Goal: Information Seeking & Learning: Learn about a topic

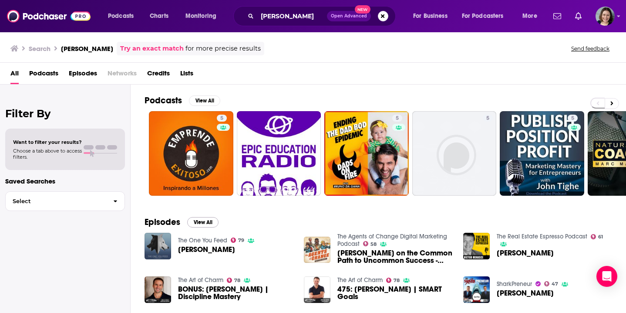
click at [205, 224] on button "View All" at bounding box center [202, 222] width 31 height 10
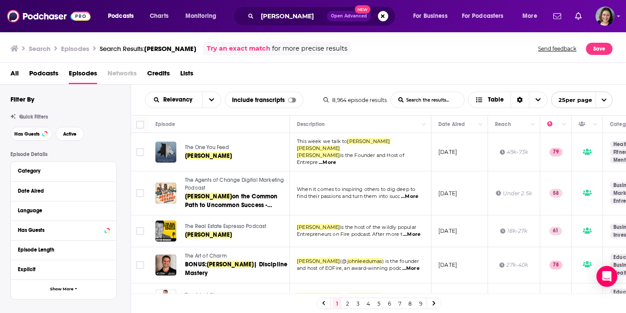
click at [485, 205] on td "[DATE]" at bounding box center [460, 193] width 57 height 44
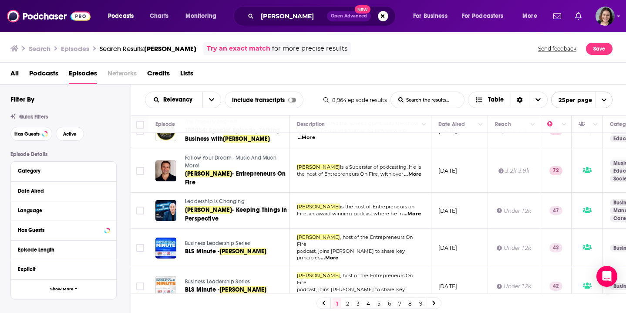
scroll to position [689, 0]
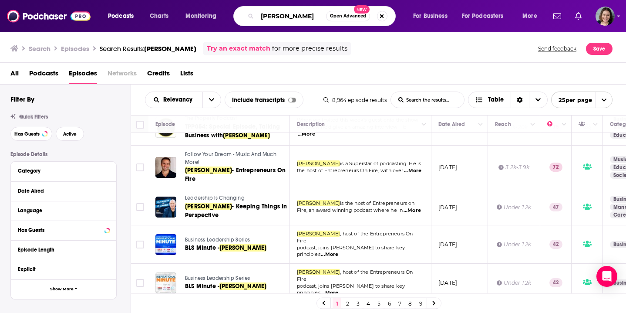
drag, startPoint x: 314, startPoint y: 17, endPoint x: 241, endPoint y: 10, distance: 73.1
click at [241, 10] on div "[PERSON_NAME] Open Advanced New" at bounding box center [314, 16] width 162 height 20
paste input "[PERSON_NAME]"
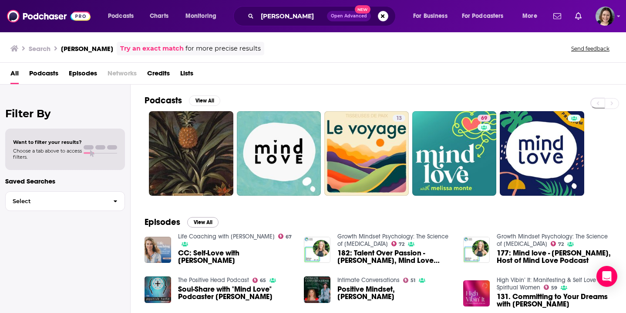
click at [204, 221] on button "View All" at bounding box center [202, 222] width 31 height 10
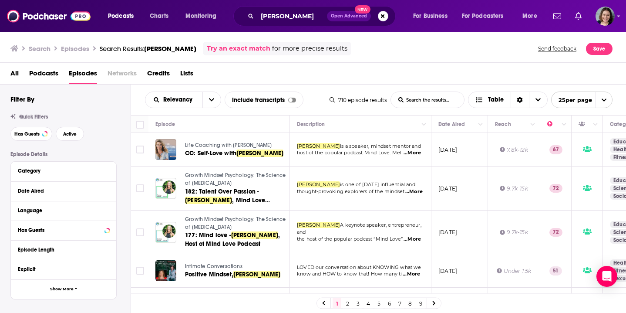
click at [445, 209] on td "[DATE]" at bounding box center [460, 188] width 57 height 44
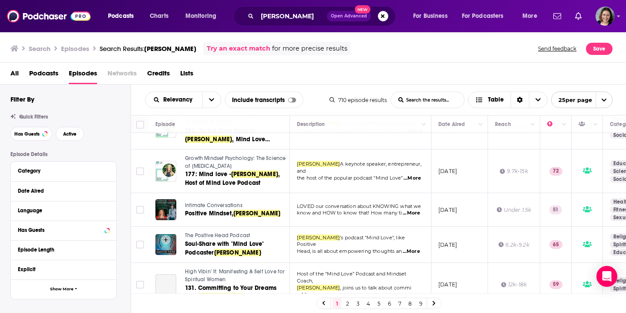
scroll to position [74, 0]
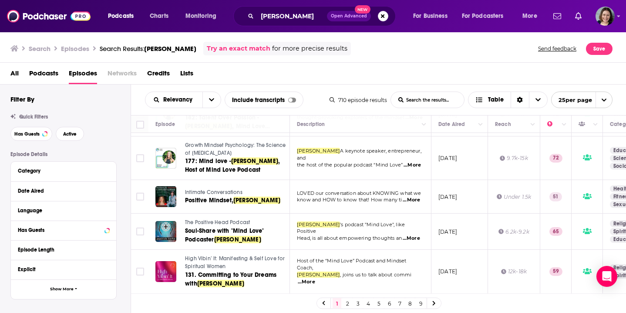
click at [464, 243] on td "[DATE]" at bounding box center [460, 231] width 57 height 36
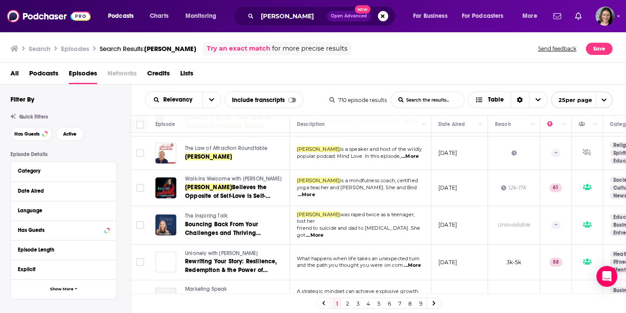
scroll to position [653, 0]
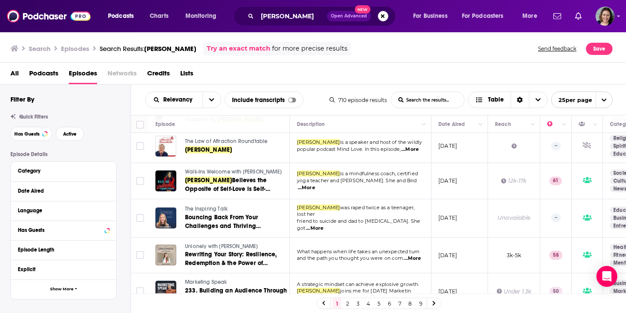
click at [465, 253] on td "[DATE]" at bounding box center [460, 255] width 57 height 36
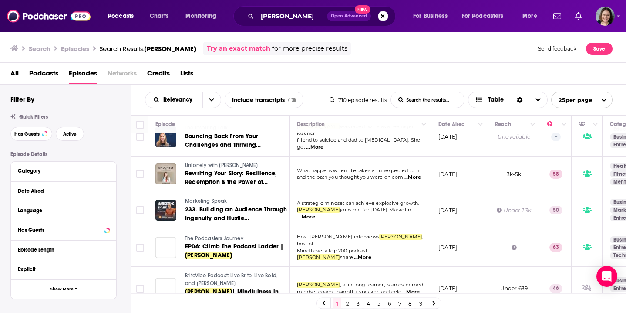
scroll to position [746, 0]
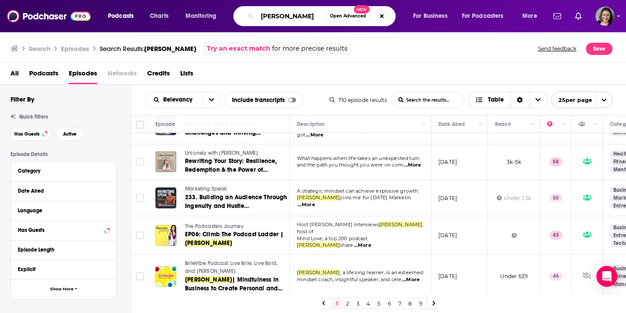
drag, startPoint x: 308, startPoint y: 18, endPoint x: 251, endPoint y: 18, distance: 56.6
click at [251, 18] on div "[PERSON_NAME] Open Advanced New" at bounding box center [314, 16] width 162 height 20
paste input "[PERSON_NAME]"
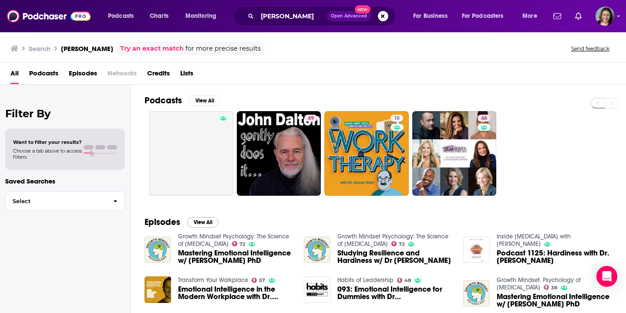
click at [196, 225] on button "View All" at bounding box center [202, 222] width 31 height 10
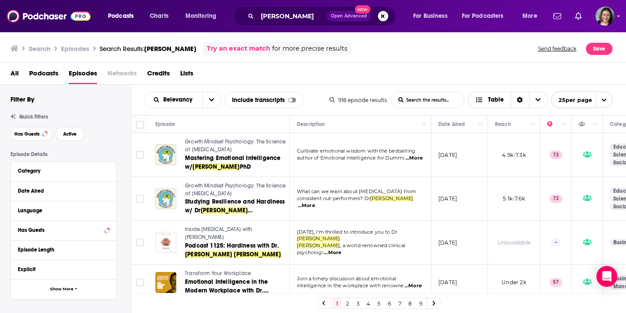
click at [495, 216] on td "5.1k-7.6k" at bounding box center [514, 199] width 52 height 44
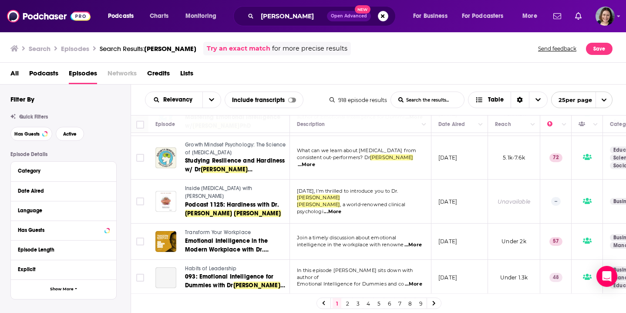
scroll to position [43, 0]
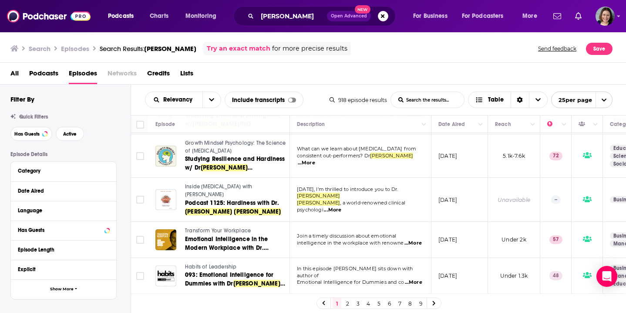
click at [489, 245] on td "Under 2k" at bounding box center [514, 240] width 52 height 36
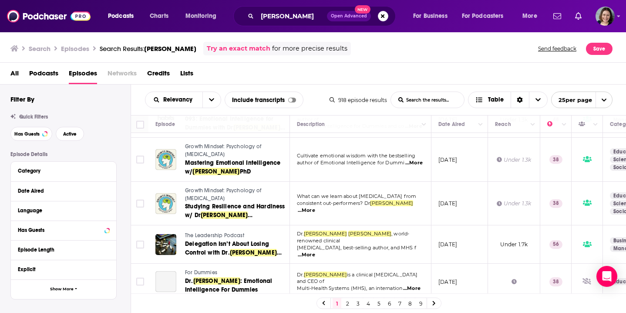
scroll to position [204, 0]
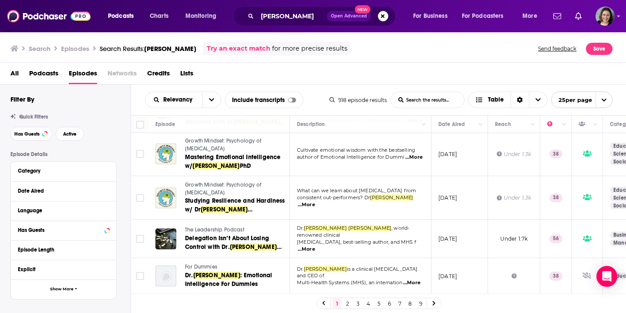
click at [531, 239] on td "Under 1.7k" at bounding box center [514, 238] width 52 height 38
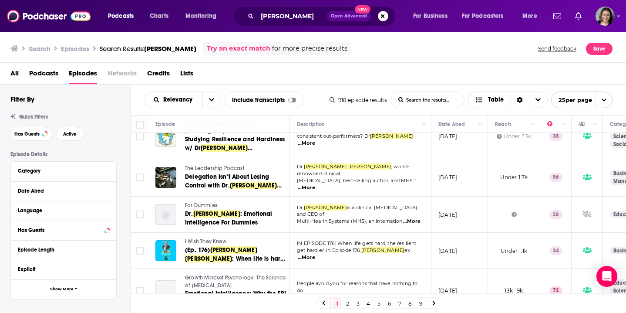
scroll to position [267, 0]
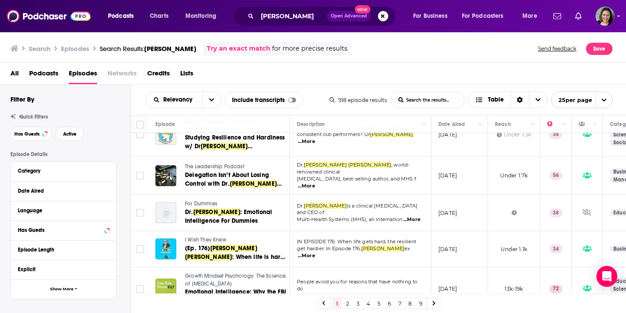
click at [469, 249] on td "[DATE]" at bounding box center [460, 249] width 57 height 36
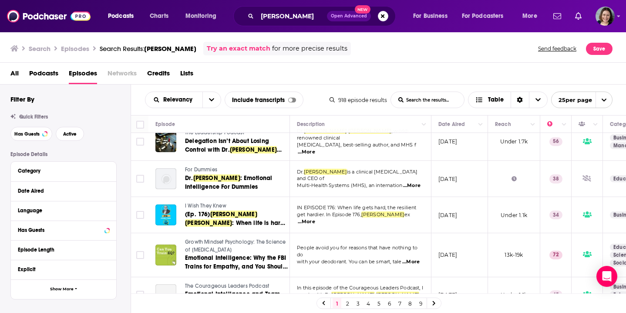
scroll to position [307, 0]
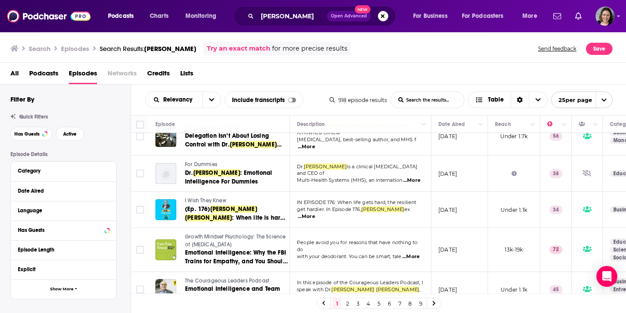
click at [435, 253] on td "[DATE]" at bounding box center [460, 250] width 57 height 44
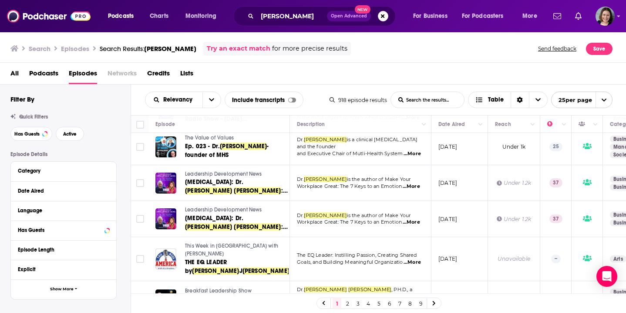
scroll to position [789, 0]
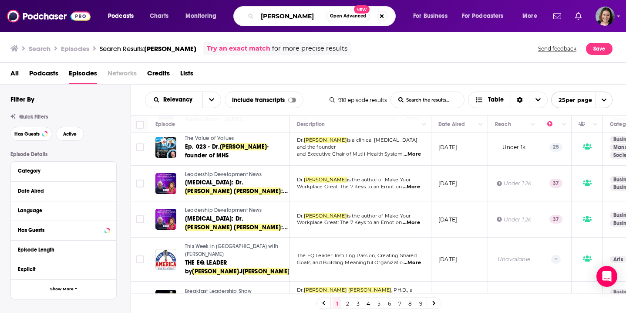
drag, startPoint x: 302, startPoint y: 18, endPoint x: 261, endPoint y: 18, distance: 40.9
click at [261, 18] on input "[PERSON_NAME]" at bounding box center [291, 16] width 69 height 14
paste input "[PERSON_NAME]"
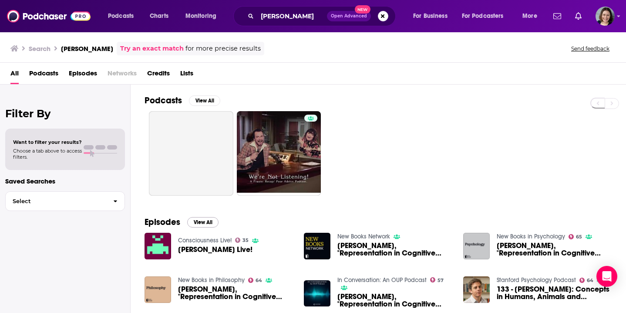
click at [208, 222] on button "View All" at bounding box center [202, 222] width 31 height 10
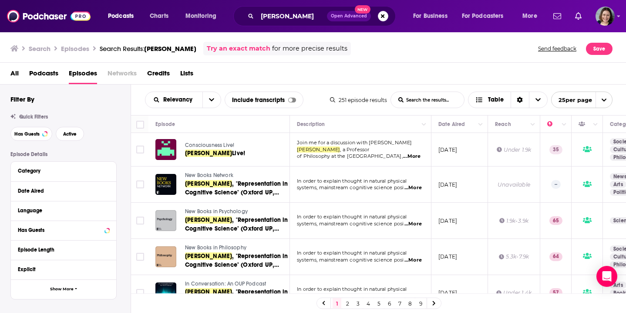
click at [444, 201] on td "[DATE]" at bounding box center [460, 184] width 57 height 36
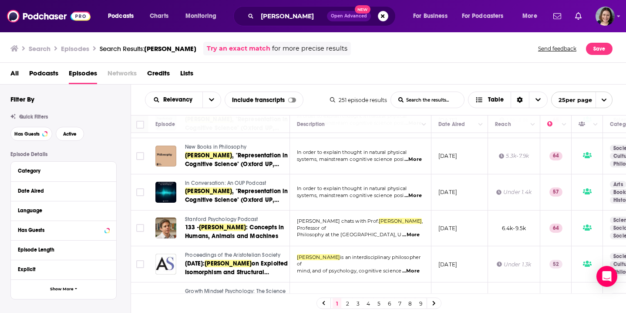
scroll to position [103, 0]
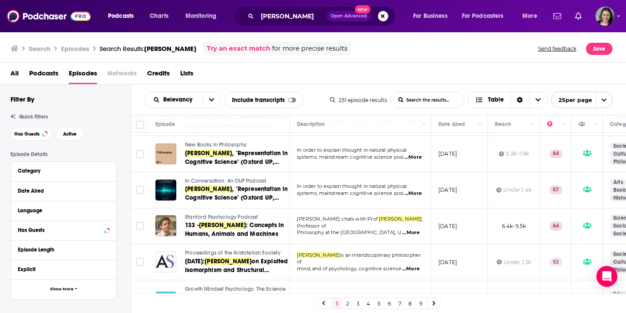
click at [449, 240] on td "[DATE]" at bounding box center [460, 226] width 57 height 36
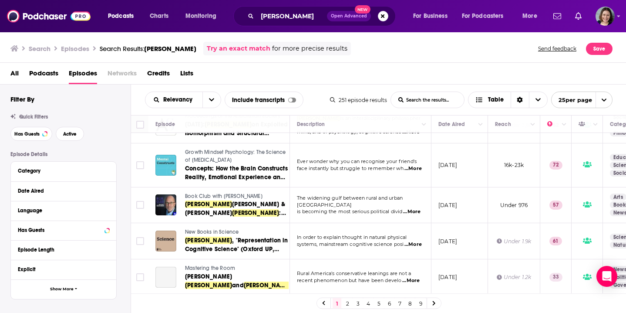
scroll to position [242, 0]
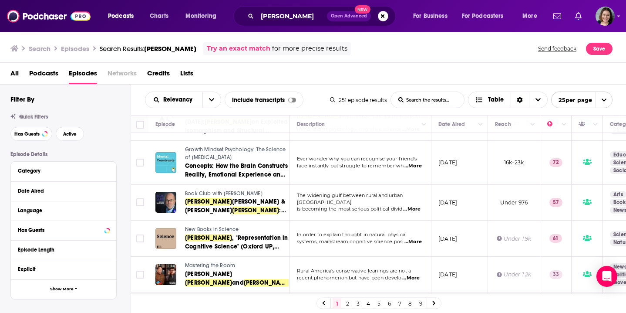
click at [354, 250] on td "In order to explain thought in natural physical systems, mainstream cognitive s…" at bounding box center [361, 238] width 142 height 36
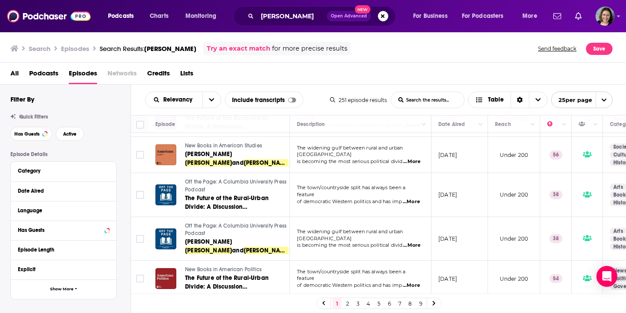
scroll to position [757, 0]
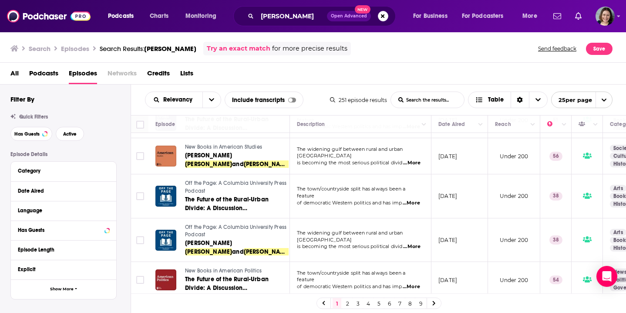
click at [348, 303] on link "2" at bounding box center [347, 303] width 9 height 10
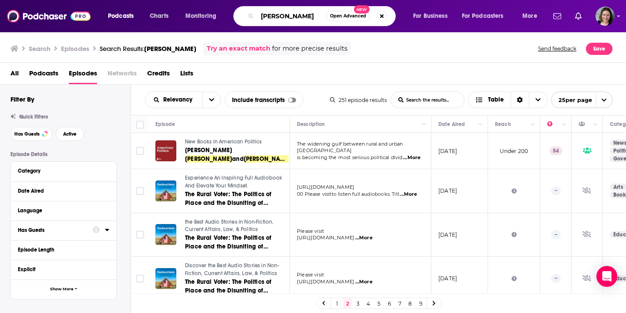
drag, startPoint x: 308, startPoint y: 17, endPoint x: 256, endPoint y: 15, distance: 51.9
click at [256, 15] on div "[PERSON_NAME] Open Advanced New" at bounding box center [314, 16] width 162 height 20
paste input "[PERSON_NAME]"
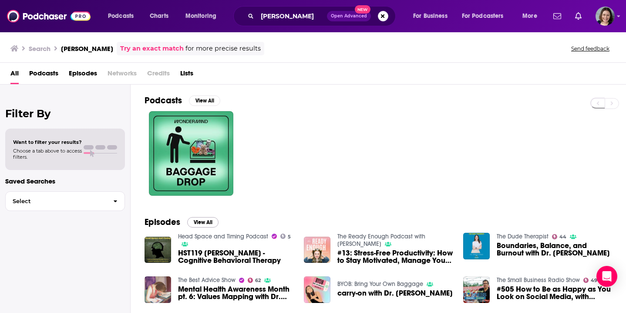
click at [206, 225] on button "View All" at bounding box center [202, 222] width 31 height 10
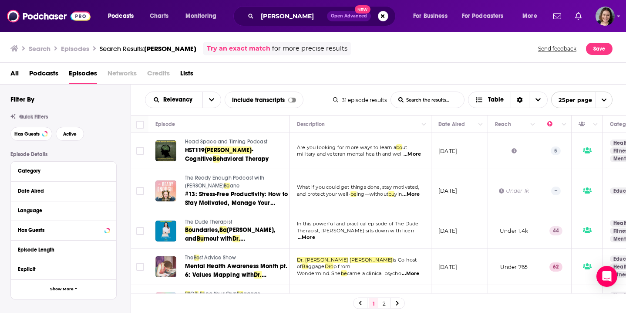
click at [414, 245] on td "In this powerful and practical episode of The Dude Therapist, [PERSON_NAME] sit…" at bounding box center [361, 231] width 142 height 36
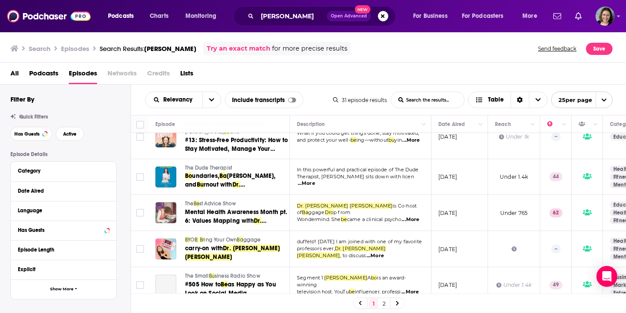
scroll to position [55, 0]
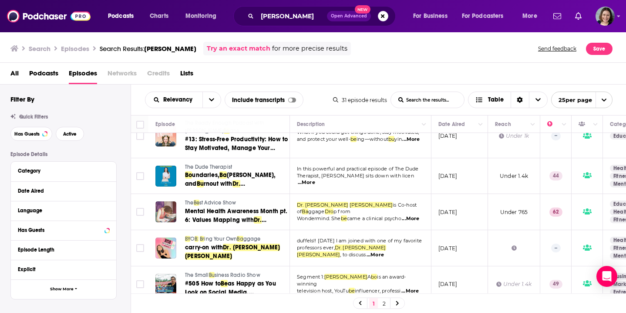
click at [470, 256] on td "[DATE]" at bounding box center [460, 248] width 57 height 36
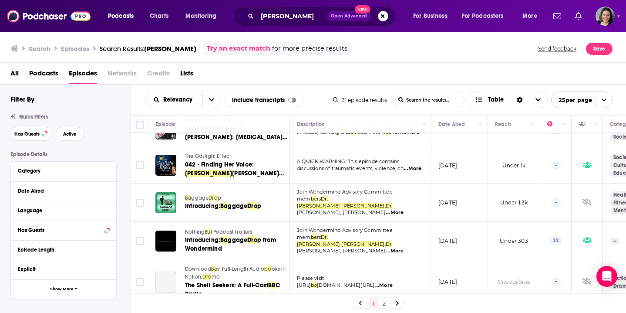
scroll to position [288, 0]
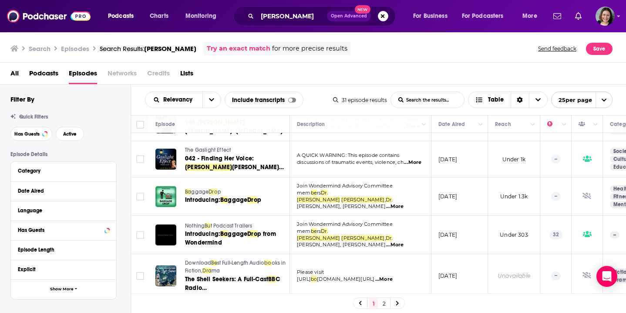
click at [459, 254] on td "[DATE]" at bounding box center [460, 276] width 57 height 44
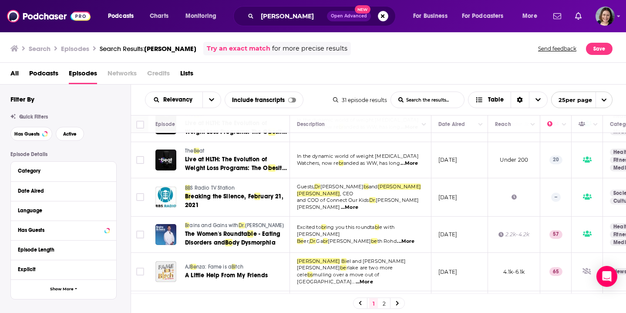
scroll to position [517, 0]
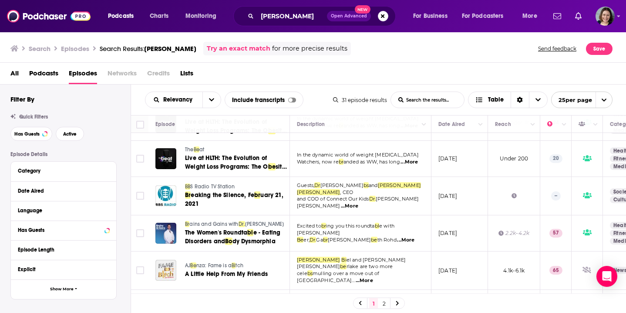
click at [441, 262] on td "[DATE]" at bounding box center [460, 270] width 57 height 38
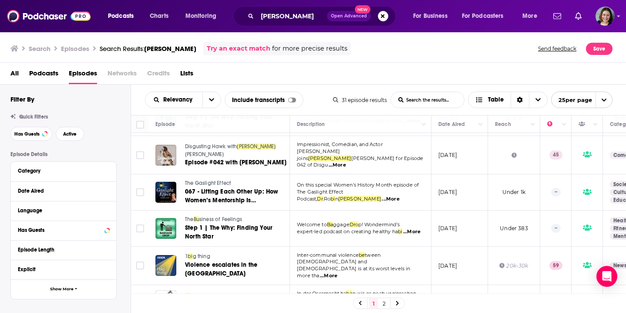
scroll to position [736, 0]
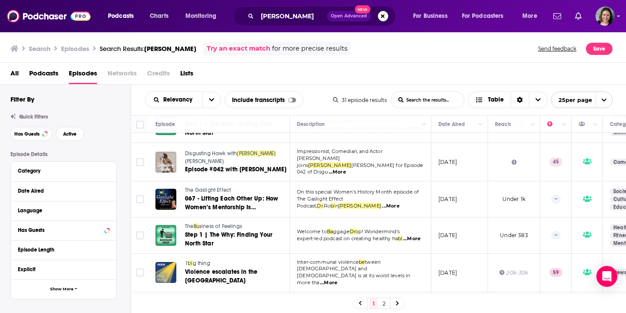
click at [383, 304] on link "2" at bounding box center [384, 303] width 9 height 10
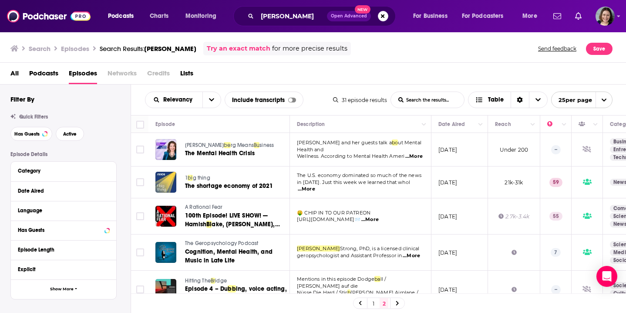
click at [476, 223] on td "[DATE]" at bounding box center [460, 216] width 57 height 36
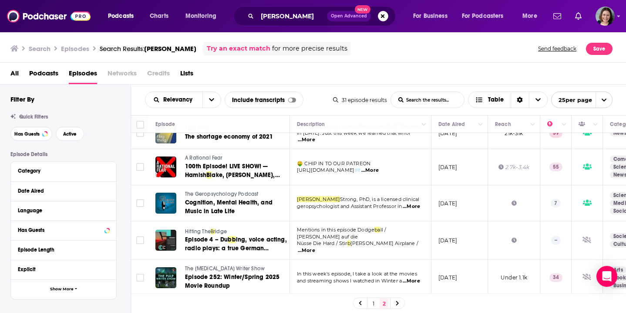
scroll to position [52, 0]
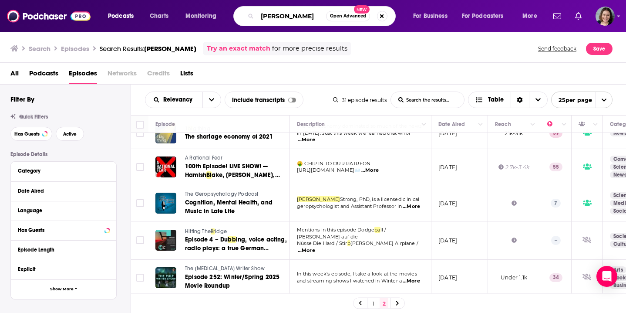
drag, startPoint x: 322, startPoint y: 20, endPoint x: 246, endPoint y: 15, distance: 76.0
click at [246, 15] on div "[PERSON_NAME] Open Advanced New" at bounding box center [314, 16] width 162 height 20
paste input "[PERSON_NAME]"
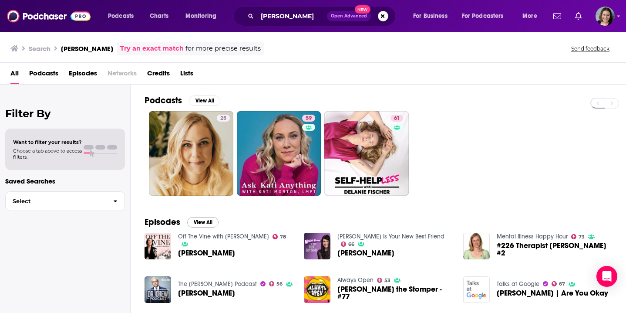
click at [208, 219] on button "View All" at bounding box center [202, 222] width 31 height 10
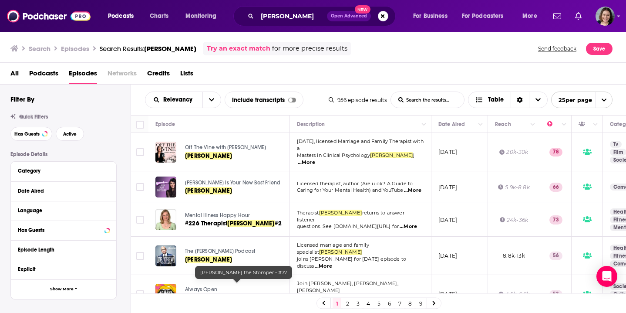
click at [442, 194] on td "[DATE]" at bounding box center [460, 187] width 57 height 32
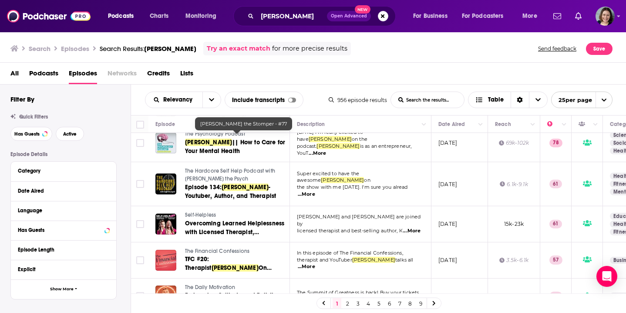
scroll to position [605, 0]
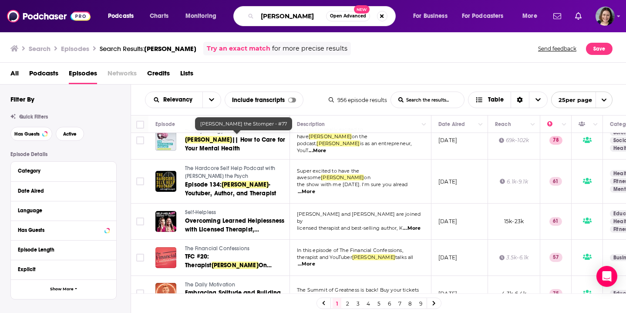
drag, startPoint x: 302, startPoint y: 17, endPoint x: 240, endPoint y: 16, distance: 62.7
click at [240, 16] on div "[PERSON_NAME] Open Advanced New" at bounding box center [314, 16] width 162 height 20
paste input "[PERSON_NAME]"
type input "[PERSON_NAME]"
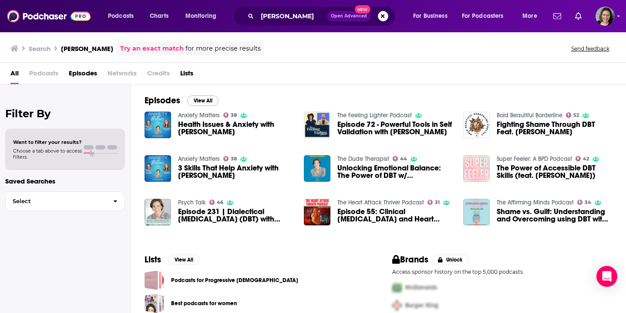
click at [208, 105] on button "View All" at bounding box center [202, 100] width 31 height 10
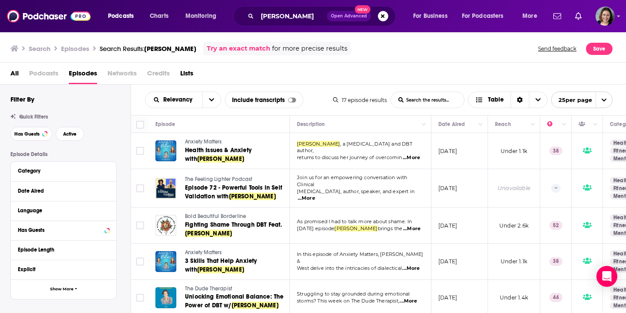
click at [463, 267] on td "[DATE]" at bounding box center [460, 261] width 57 height 36
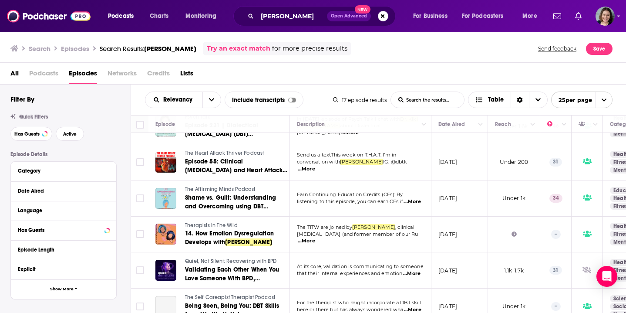
scroll to position [260, 0]
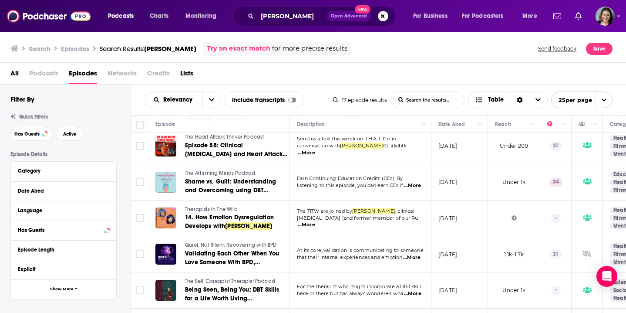
click at [480, 229] on td "[DATE]" at bounding box center [460, 218] width 57 height 36
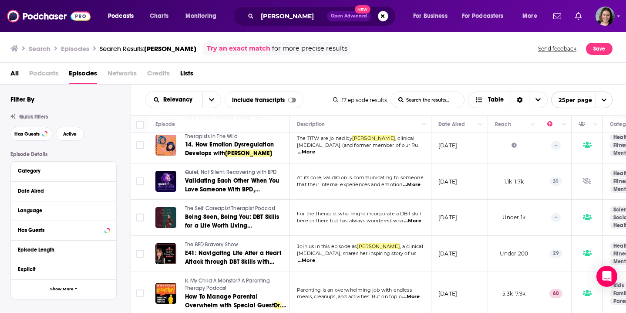
scroll to position [336, 0]
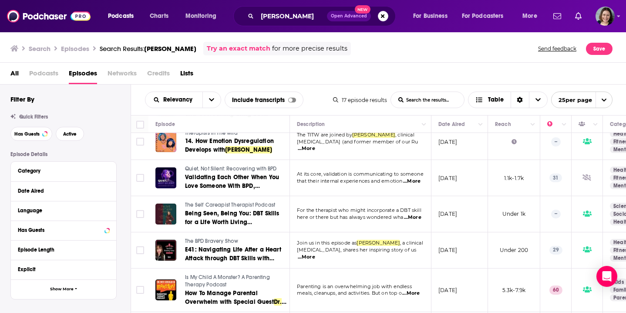
click at [457, 260] on td "[DATE]" at bounding box center [460, 250] width 57 height 36
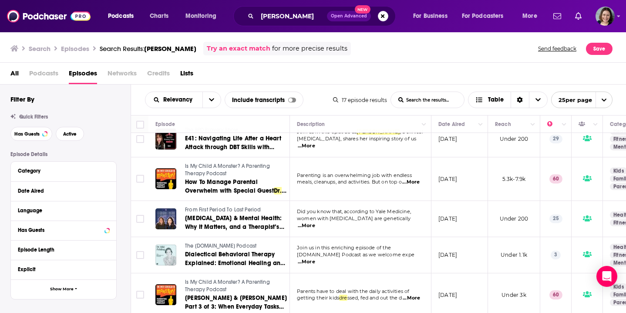
scroll to position [446, 0]
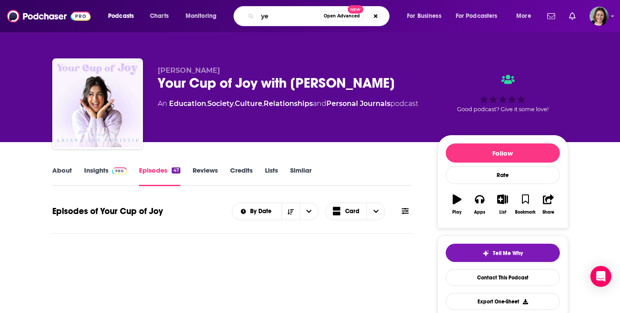
type input "y"
type input "fear of change"
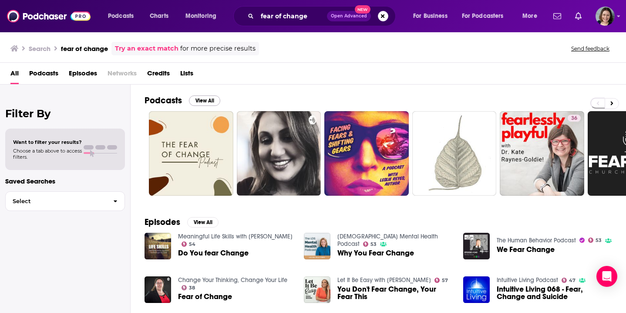
click at [209, 101] on button "View All" at bounding box center [204, 100] width 31 height 10
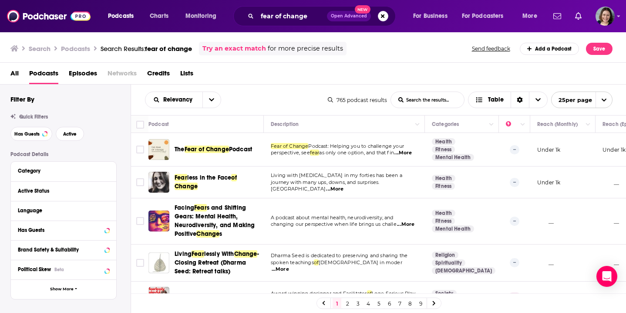
click at [425, 196] on td "Living with metastatic breast cancer in my forties has been a journey with many…" at bounding box center [344, 182] width 161 height 32
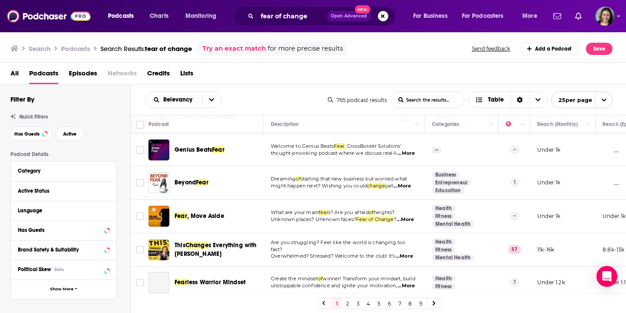
scroll to position [330, 0]
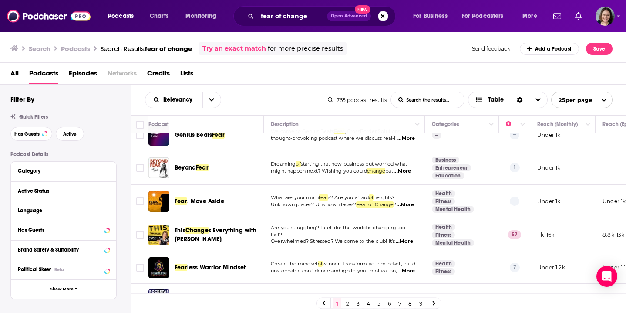
click at [476, 247] on td "Health Fitness Mental Health" at bounding box center [462, 235] width 74 height 34
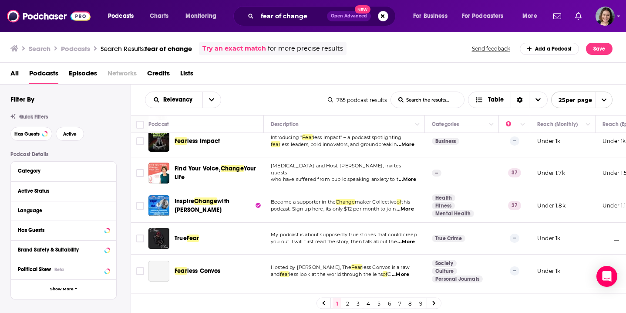
scroll to position [652, 0]
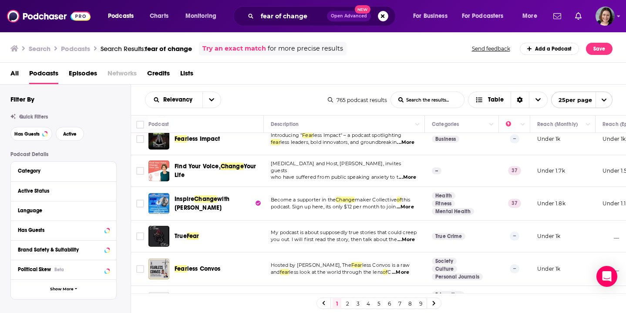
click at [397, 210] on span "...More" at bounding box center [405, 206] width 17 height 7
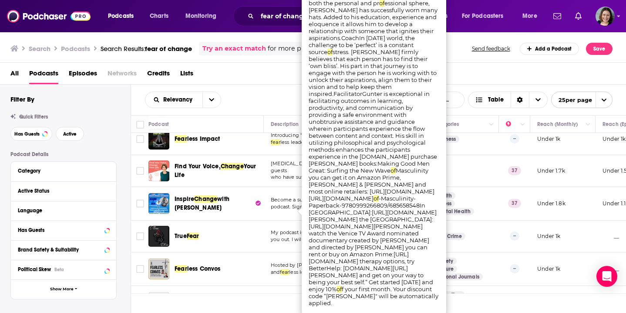
click at [397, 210] on span "...More" at bounding box center [405, 206] width 17 height 7
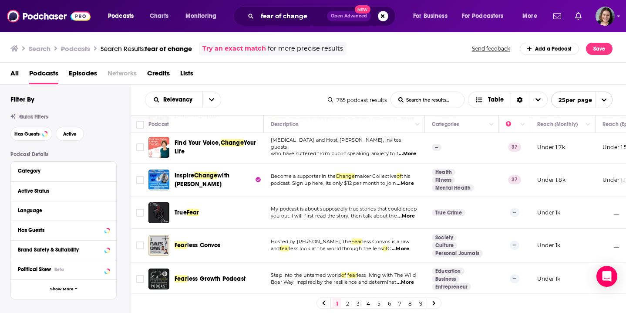
scroll to position [689, 0]
click at [347, 306] on link "2" at bounding box center [347, 303] width 9 height 10
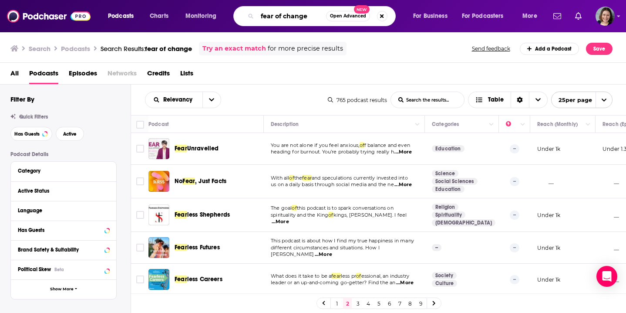
drag, startPoint x: 309, startPoint y: 18, endPoint x: 226, endPoint y: 12, distance: 83.4
click at [226, 12] on div "Podcasts Charts Monitoring fear of change Open Advanced New For Business For Po…" at bounding box center [324, 16] width 444 height 20
type input "the best advice show"
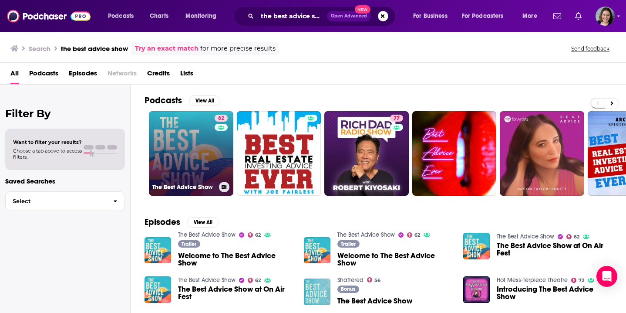
click at [201, 164] on link "62 The Best Advice Show" at bounding box center [191, 153] width 84 height 84
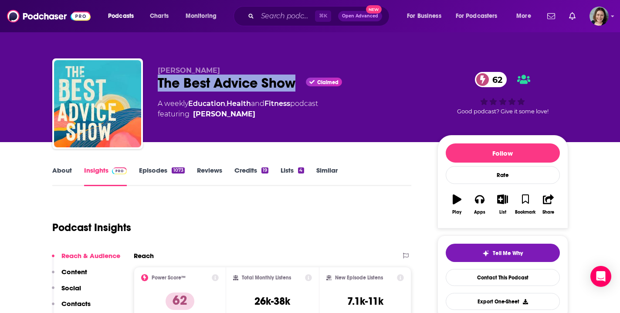
drag, startPoint x: 159, startPoint y: 83, endPoint x: 294, endPoint y: 81, distance: 135.4
click at [294, 81] on div "The Best Advice Show Claimed 62" at bounding box center [291, 82] width 266 height 17
copy h2 "The Best Advice Show"
click at [152, 172] on link "Episodes 1073" at bounding box center [161, 176] width 45 height 20
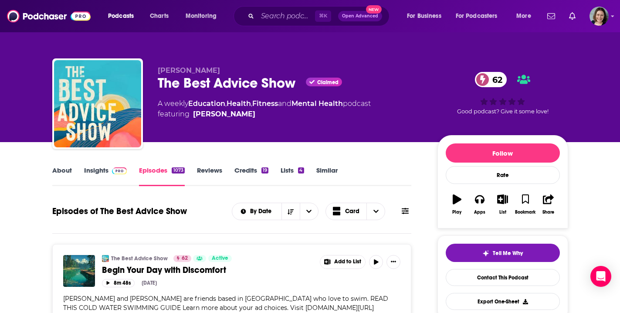
click at [65, 171] on link "About" at bounding box center [62, 176] width 20 height 20
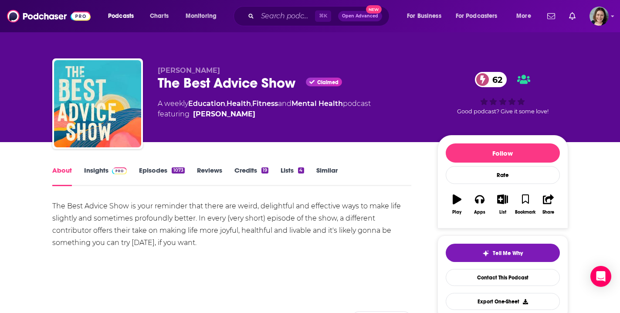
drag, startPoint x: 53, startPoint y: 206, endPoint x: 199, endPoint y: 250, distance: 153.0
click at [199, 250] on div "The Best Advice Show is your reminder that there are weird, delightful and effe…" at bounding box center [231, 230] width 359 height 61
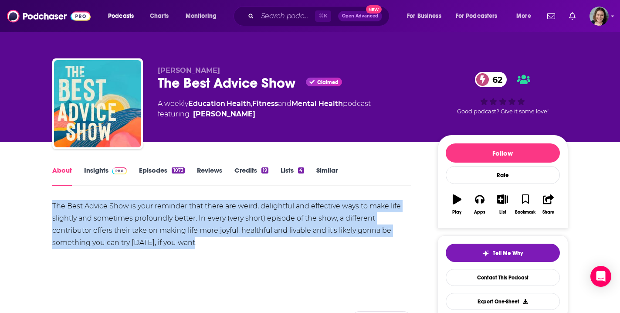
drag, startPoint x: 196, startPoint y: 243, endPoint x: 47, endPoint y: 205, distance: 153.3
copy div "The Best Advice Show is your reminder that there are weird, delightful and effe…"
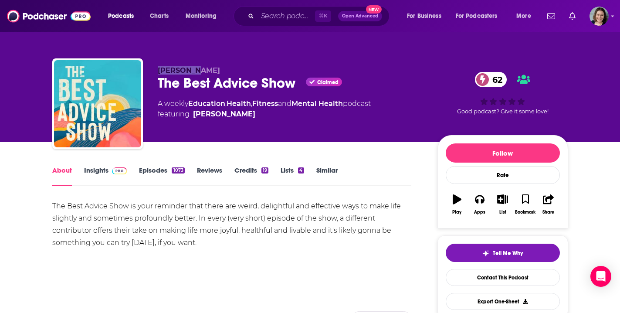
drag, startPoint x: 158, startPoint y: 69, endPoint x: 196, endPoint y: 73, distance: 38.5
click at [196, 73] on p "[PERSON_NAME]" at bounding box center [291, 70] width 266 height 8
copy span "[PERSON_NAME]"
click at [101, 171] on link "Insights" at bounding box center [105, 176] width 43 height 20
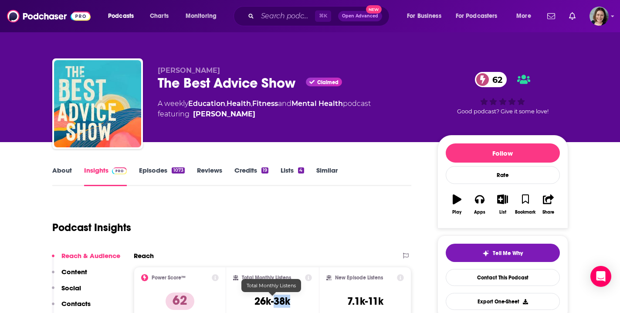
drag, startPoint x: 274, startPoint y: 302, endPoint x: 297, endPoint y: 303, distance: 23.5
click at [297, 303] on div "Total Monthly Listens 26k-38k" at bounding box center [272, 294] width 79 height 40
copy h3 "38k"
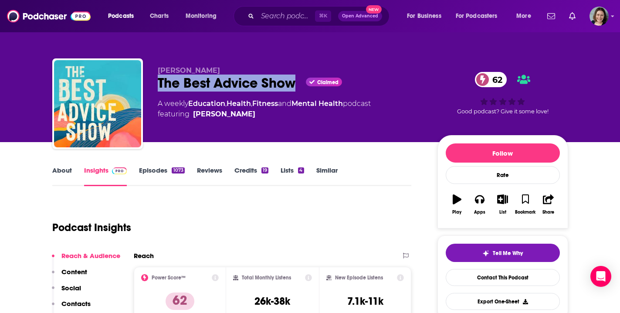
drag, startPoint x: 295, startPoint y: 84, endPoint x: 156, endPoint y: 86, distance: 138.5
click at [156, 86] on div "Zak Rosen The Best Advice Show Claimed 62 A weekly Education , Health , Fitness…" at bounding box center [310, 105] width 516 height 94
copy h2 "The Best Advice Show"
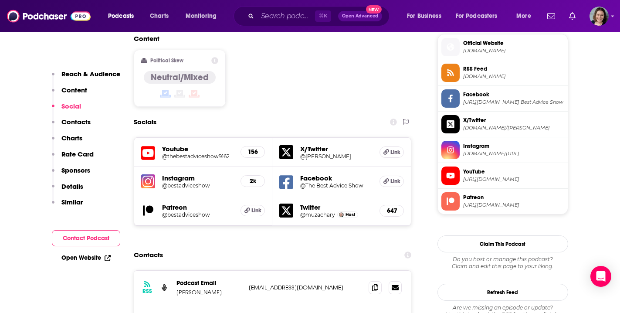
scroll to position [718, 0]
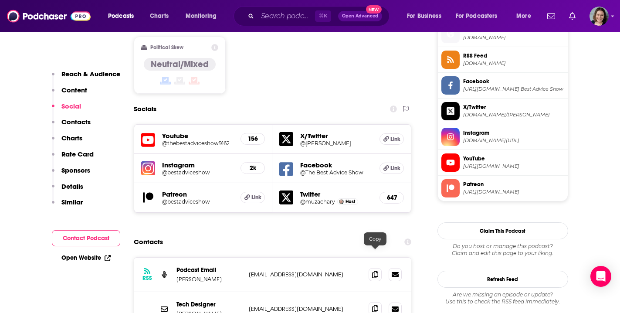
click at [375, 302] on span at bounding box center [374, 308] width 13 height 13
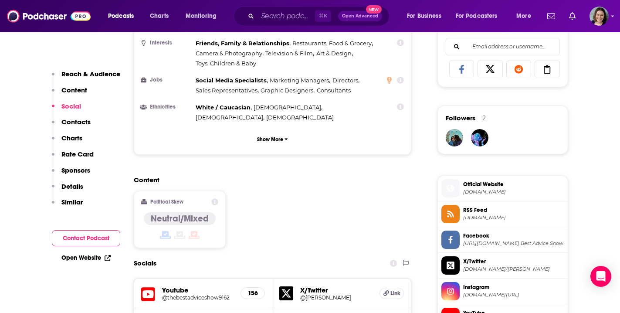
scroll to position [0, 0]
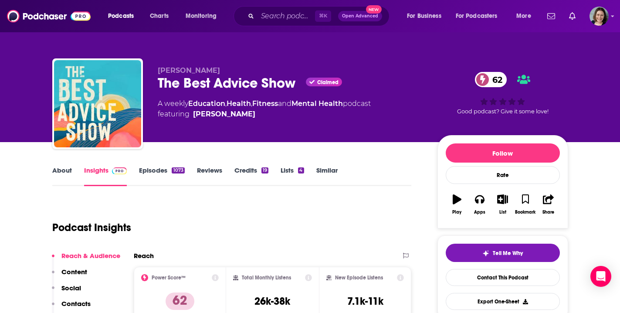
click at [159, 171] on link "Episodes 1073" at bounding box center [161, 176] width 45 height 20
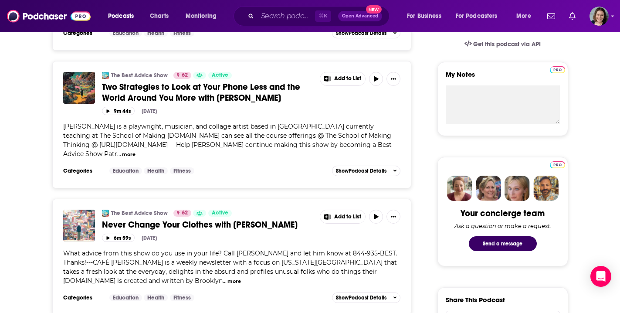
scroll to position [297, 0]
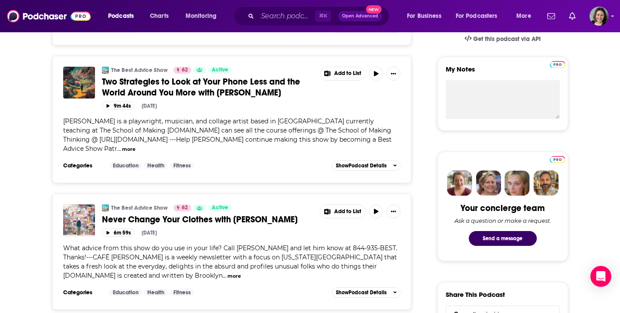
click at [238, 91] on span "Two Strategies to Look at Your Phone Less and the World Around You More with Da…" at bounding box center [201, 87] width 198 height 22
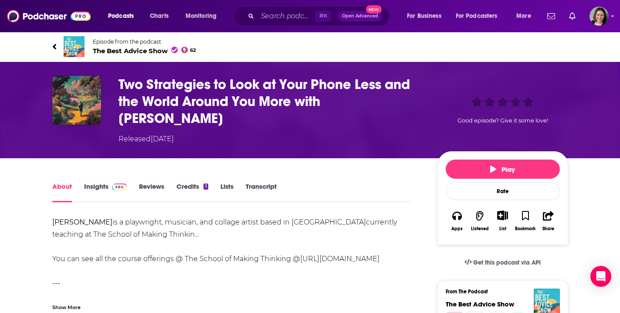
drag, startPoint x: 121, startPoint y: 81, endPoint x: 165, endPoint y: 123, distance: 60.1
click at [165, 123] on h1 "Two Strategies to Look at Your Phone Less and the World Around You More with Da…" at bounding box center [270, 101] width 305 height 51
copy h1 "Two Strategies to Look at Your Phone Less and the World Around You More with Da…"
click at [67, 308] on div "Show More" at bounding box center [66, 306] width 28 height 8
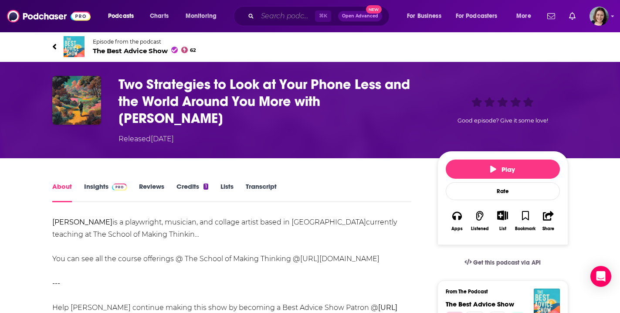
click at [273, 16] on input "Search podcasts, credits, & more..." at bounding box center [285, 16] width 57 height 14
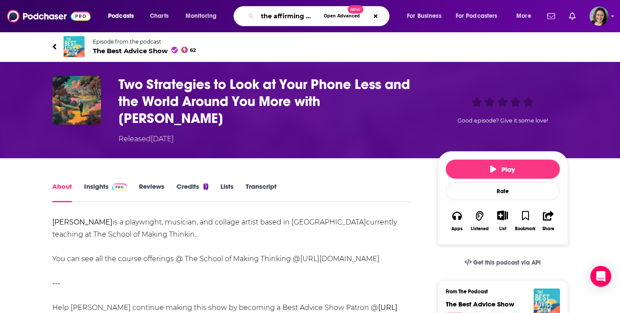
type input "the affirming minds podcast"
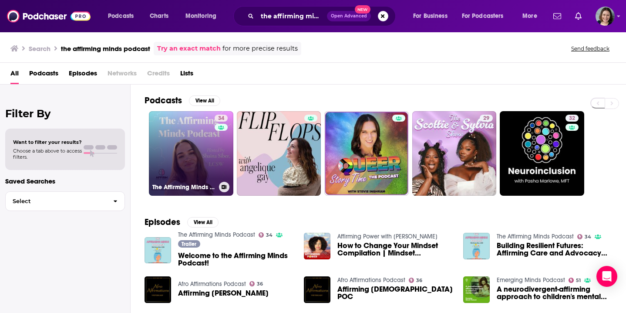
click at [209, 144] on link "34 The Affirming Minds Podcast" at bounding box center [191, 153] width 84 height 84
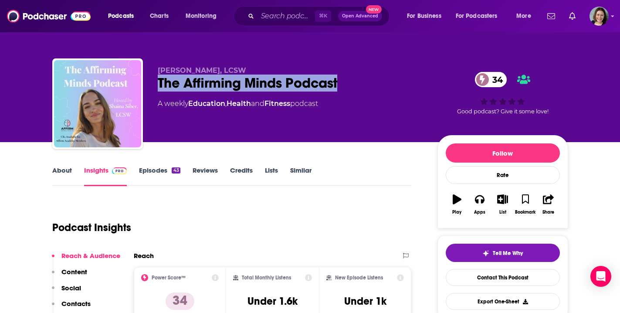
drag, startPoint x: 159, startPoint y: 84, endPoint x: 340, endPoint y: 84, distance: 180.7
click at [340, 84] on div "The Affirming Minds Podcast 34" at bounding box center [291, 82] width 266 height 17
copy h2 "The Affirming Minds Podcast"
